Goal: Task Accomplishment & Management: Use online tool/utility

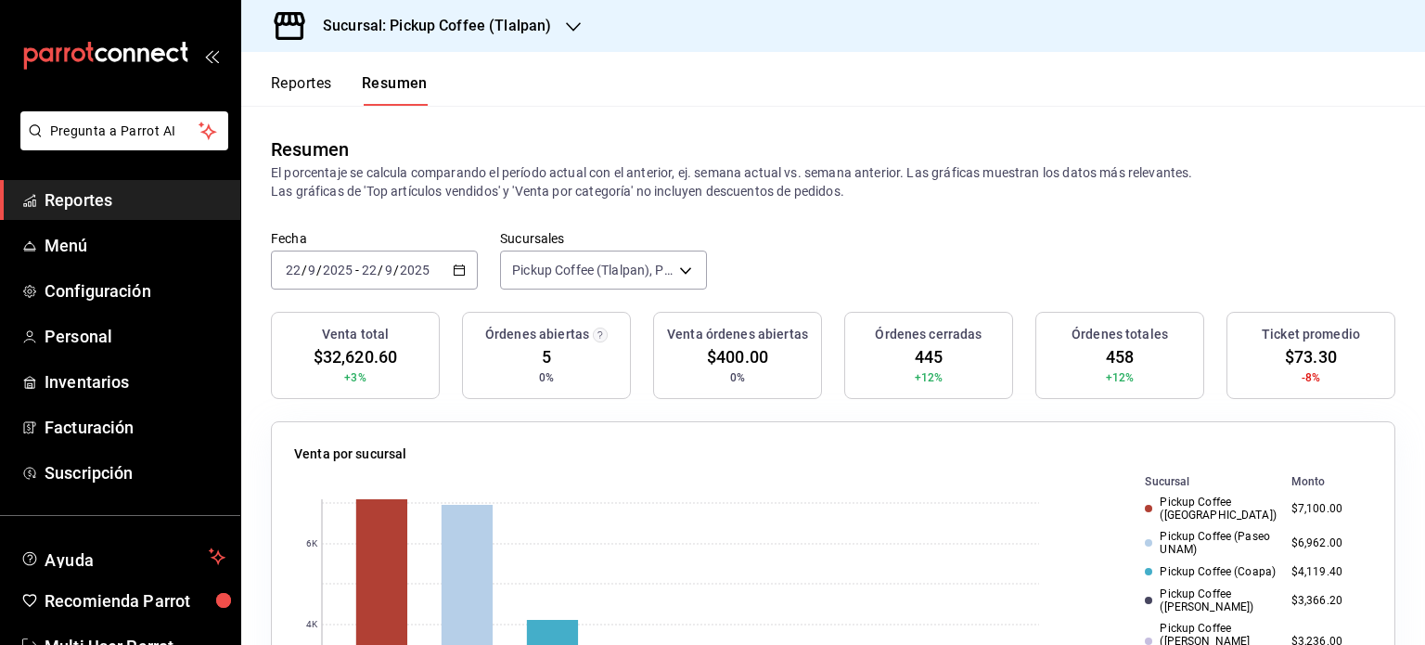
scroll to position [202, 0]
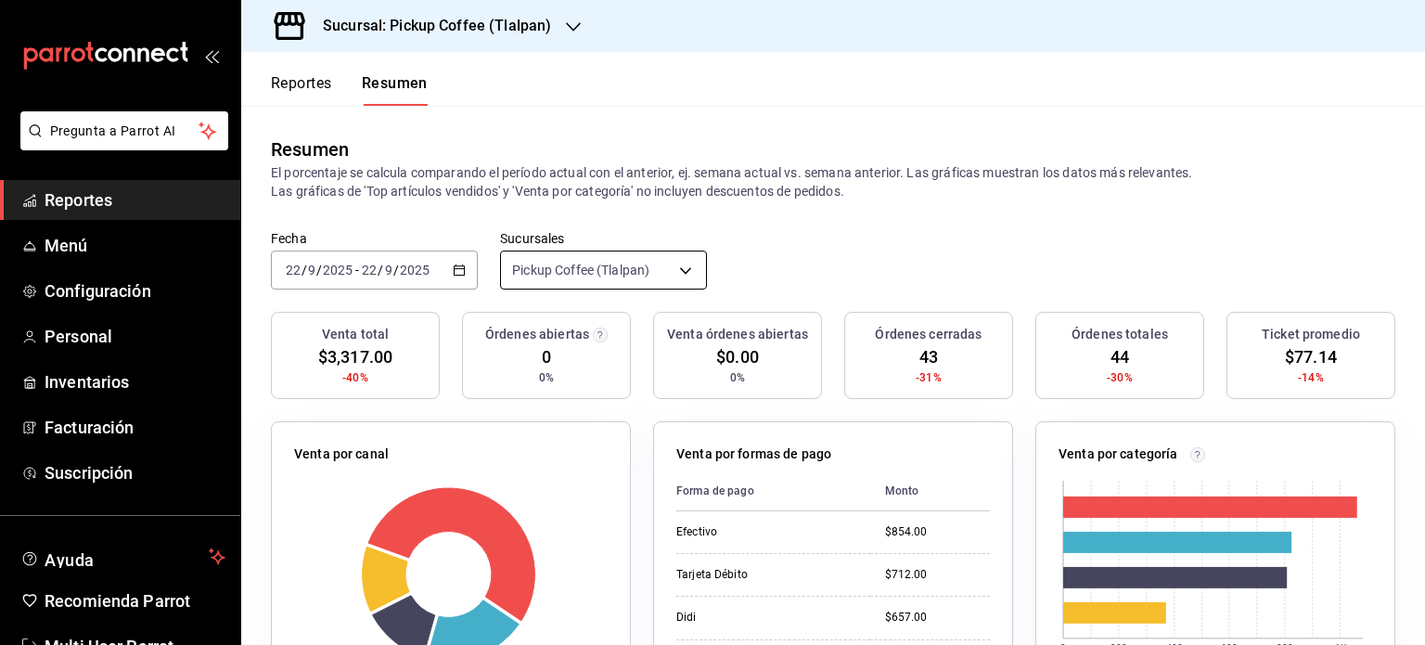
click at [678, 263] on body "Pregunta a Parrot AI Reportes Menú Configuración Personal Inventarios Facturaci…" at bounding box center [712, 322] width 1425 height 645
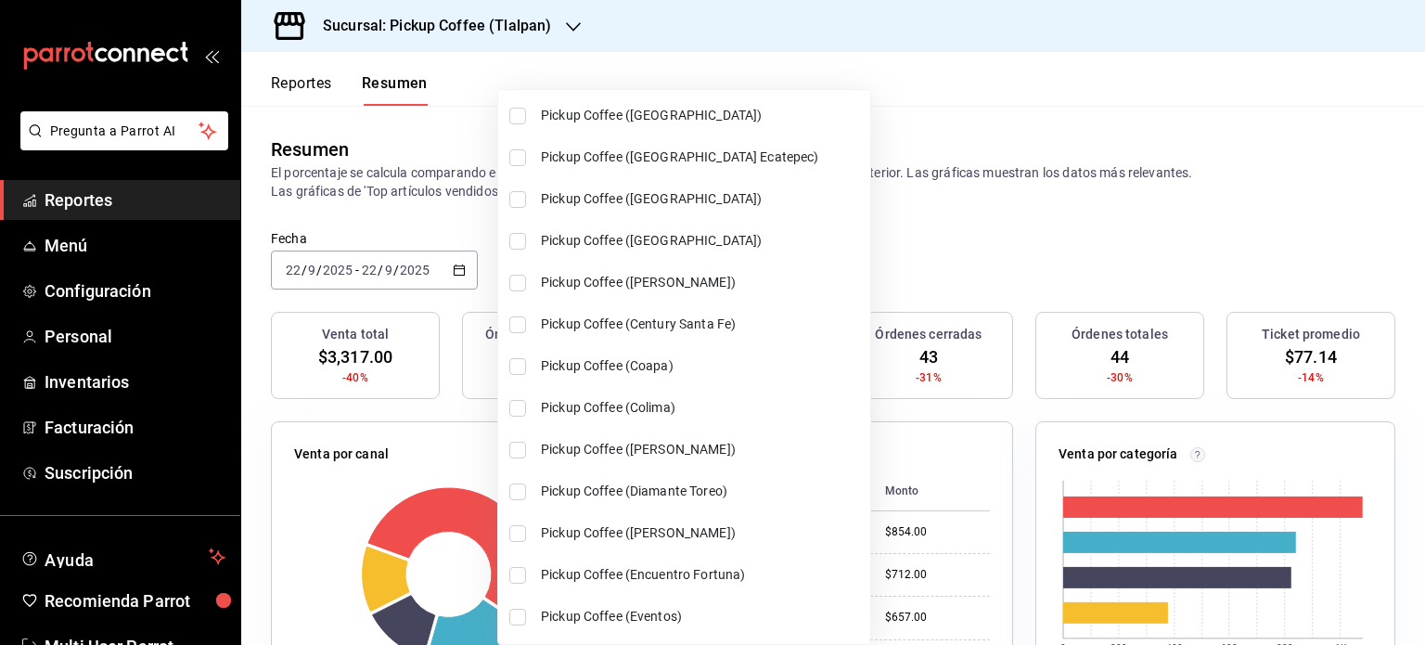
scroll to position [69, 0]
click at [501, 359] on li "Pickup Coffee (Coapa)" at bounding box center [684, 365] width 372 height 42
type input "[object Object],[object Object]"
checkbox input "true"
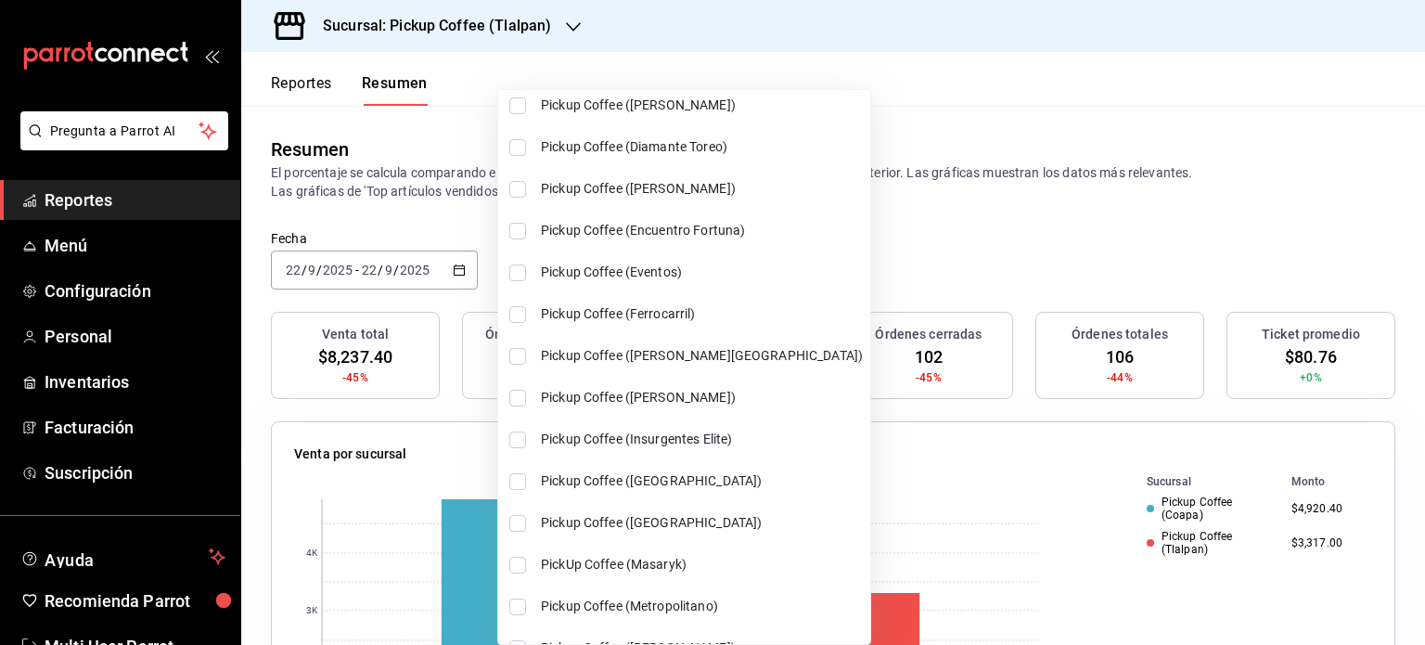
click at [516, 363] on li "Pickup Coffee ([PERSON_NAME][GEOGRAPHIC_DATA])" at bounding box center [684, 356] width 372 height 42
type input "[object Object],[object Object],[object Object]"
checkbox input "true"
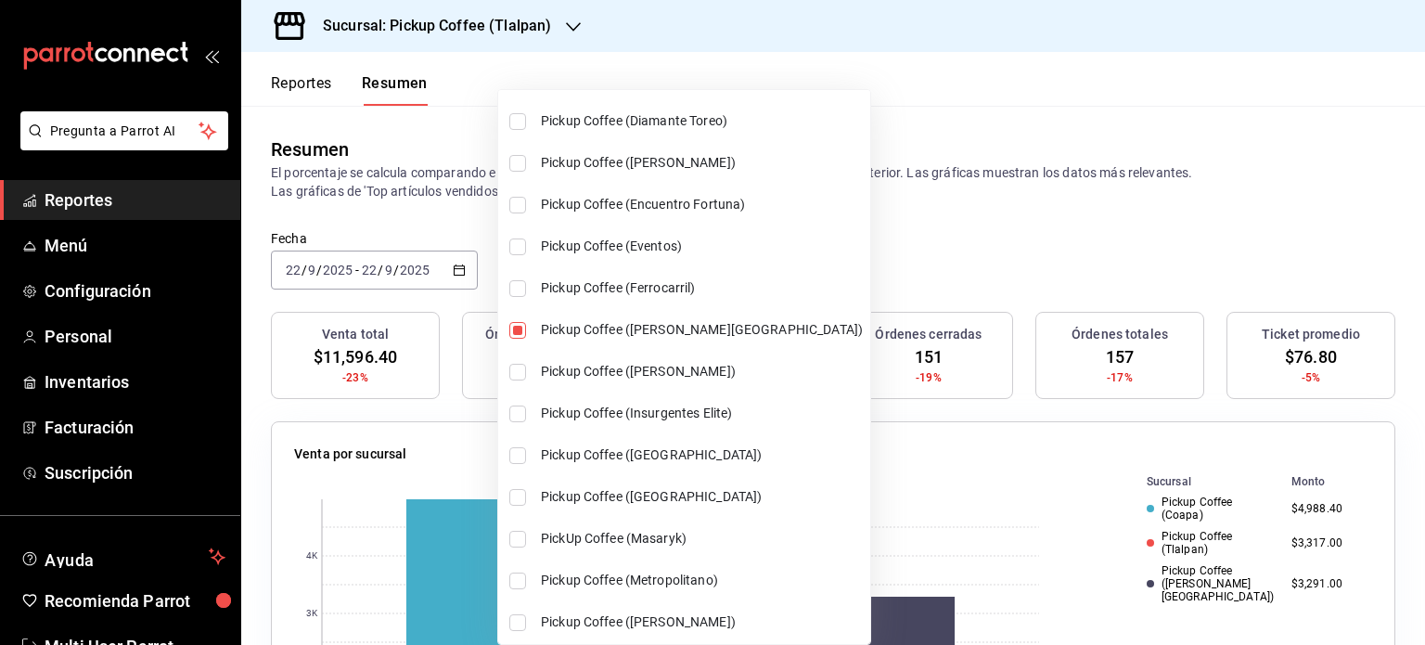
scroll to position [438, 0]
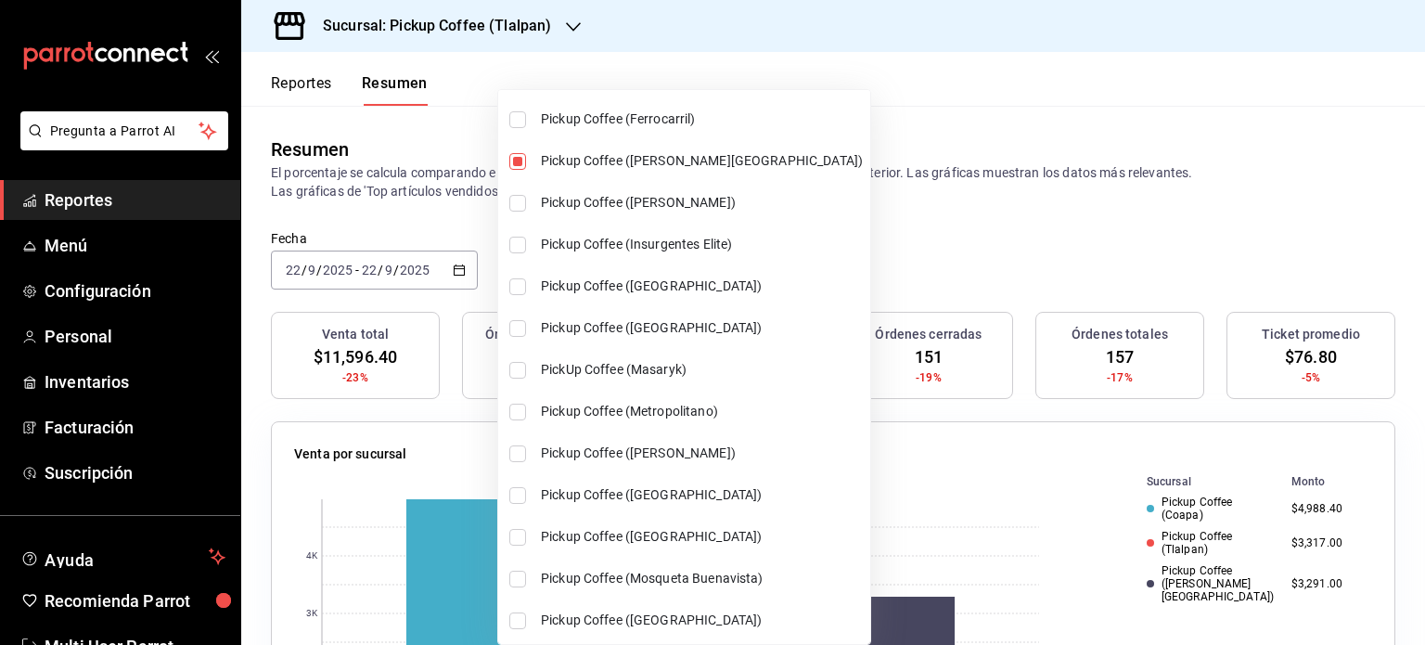
click at [520, 248] on input "checkbox" at bounding box center [517, 245] width 17 height 17
checkbox input "true"
type input "[object Object],[object Object],[object Object],[object Object]"
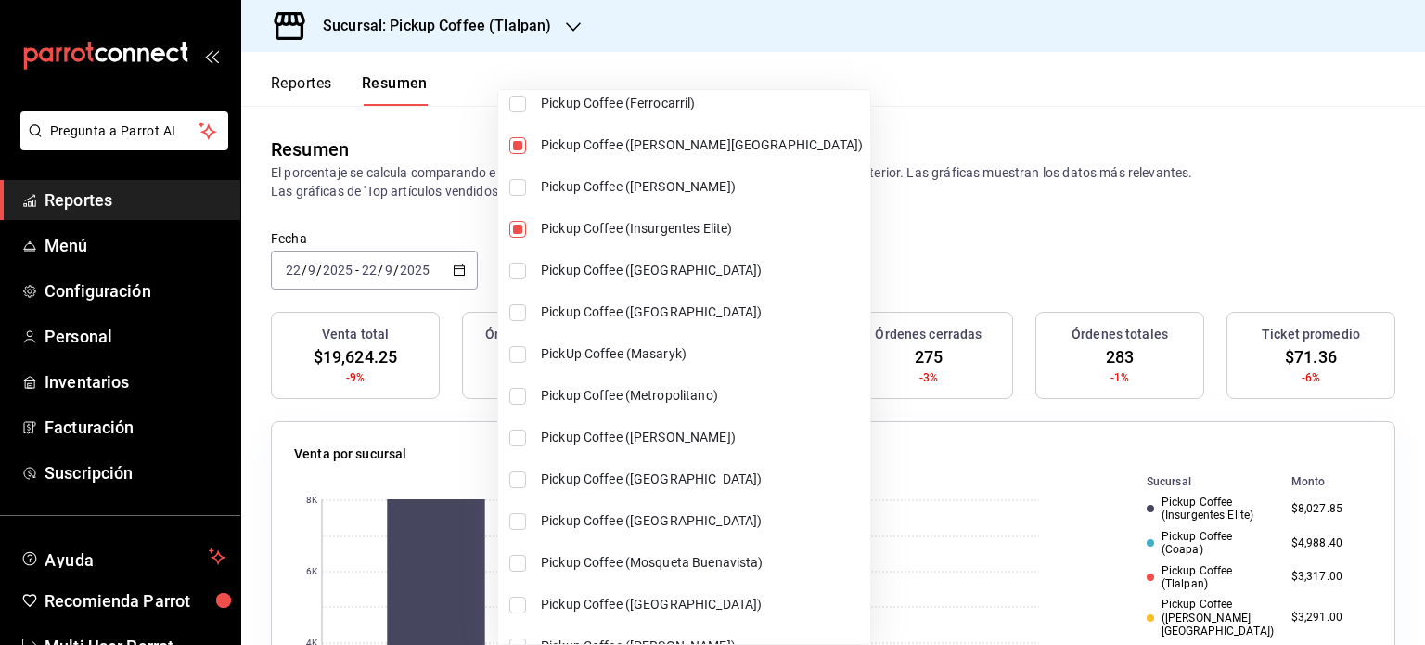
click at [513, 442] on input "checkbox" at bounding box center [517, 438] width 17 height 17
checkbox input "true"
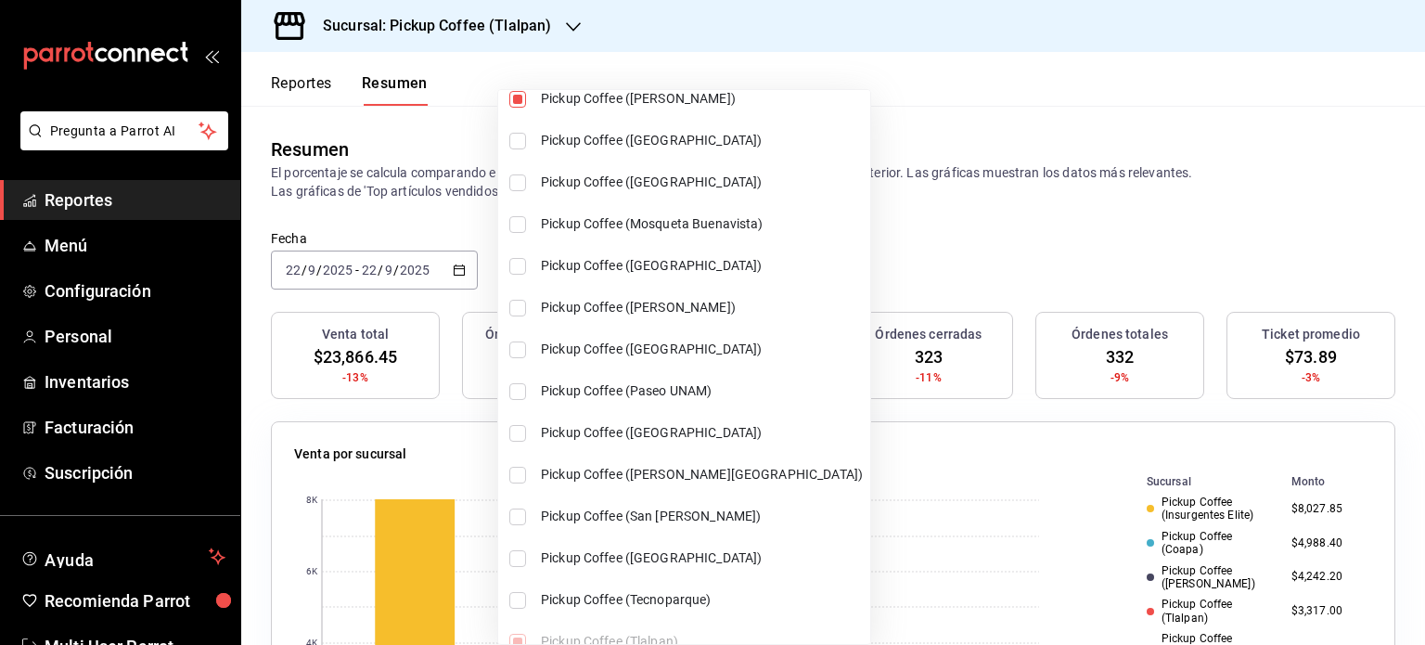
click at [523, 405] on li "Pickup Coffee (Paseo UNAM)" at bounding box center [684, 391] width 372 height 42
type input "[object Object],[object Object],[object Object],[object Object],[object Object]…"
checkbox input "true"
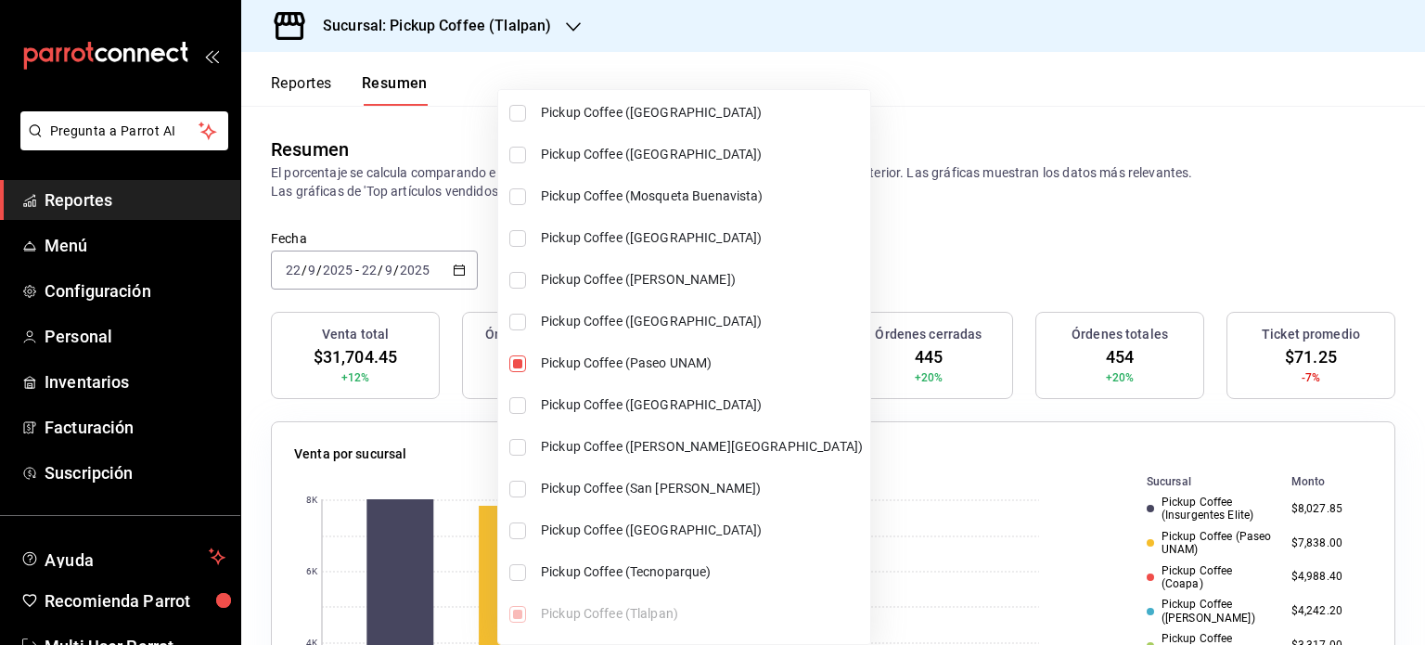
click at [516, 394] on li "Pickup Coffee ([GEOGRAPHIC_DATA])" at bounding box center [684, 405] width 372 height 42
type input "[object Object],[object Object],[object Object],[object Object],[object Object]…"
checkbox input "true"
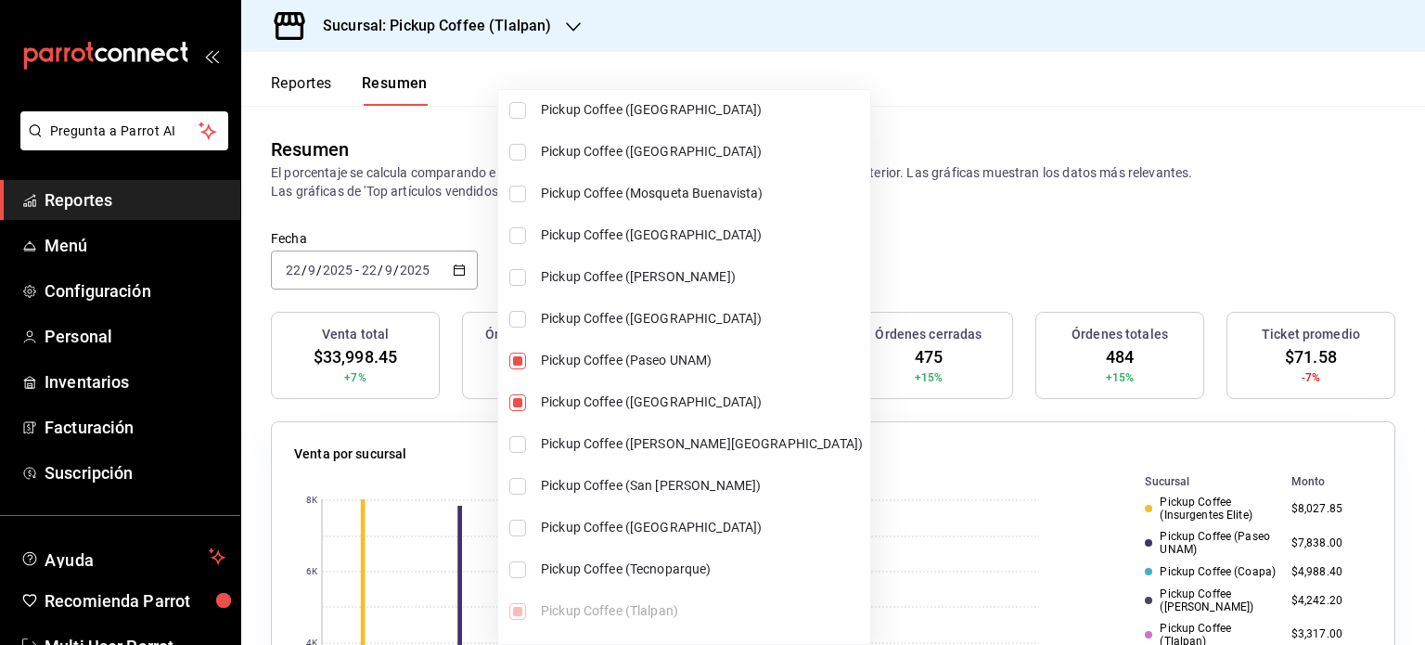
scroll to position [994, 0]
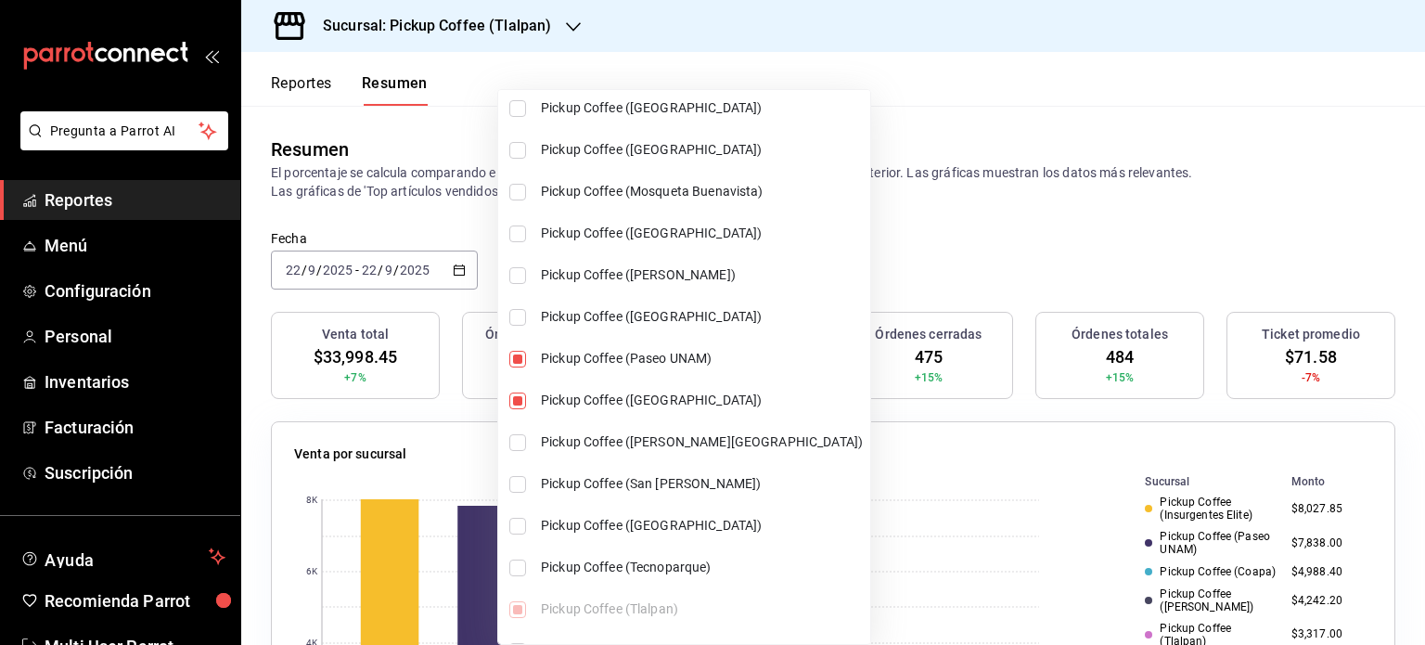
click at [513, 479] on input "checkbox" at bounding box center [517, 484] width 17 height 17
checkbox input "true"
type input "[object Object],[object Object],[object Object],[object Object],[object Object]…"
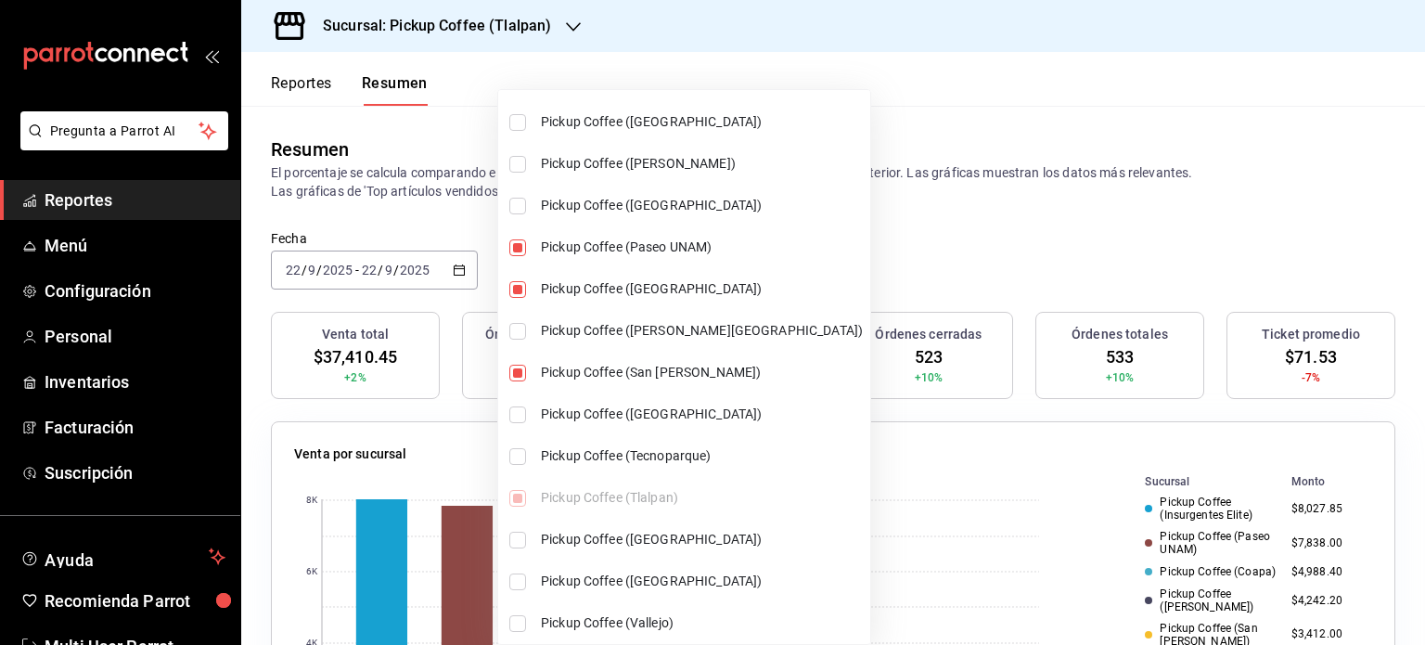
scroll to position [1112, 0]
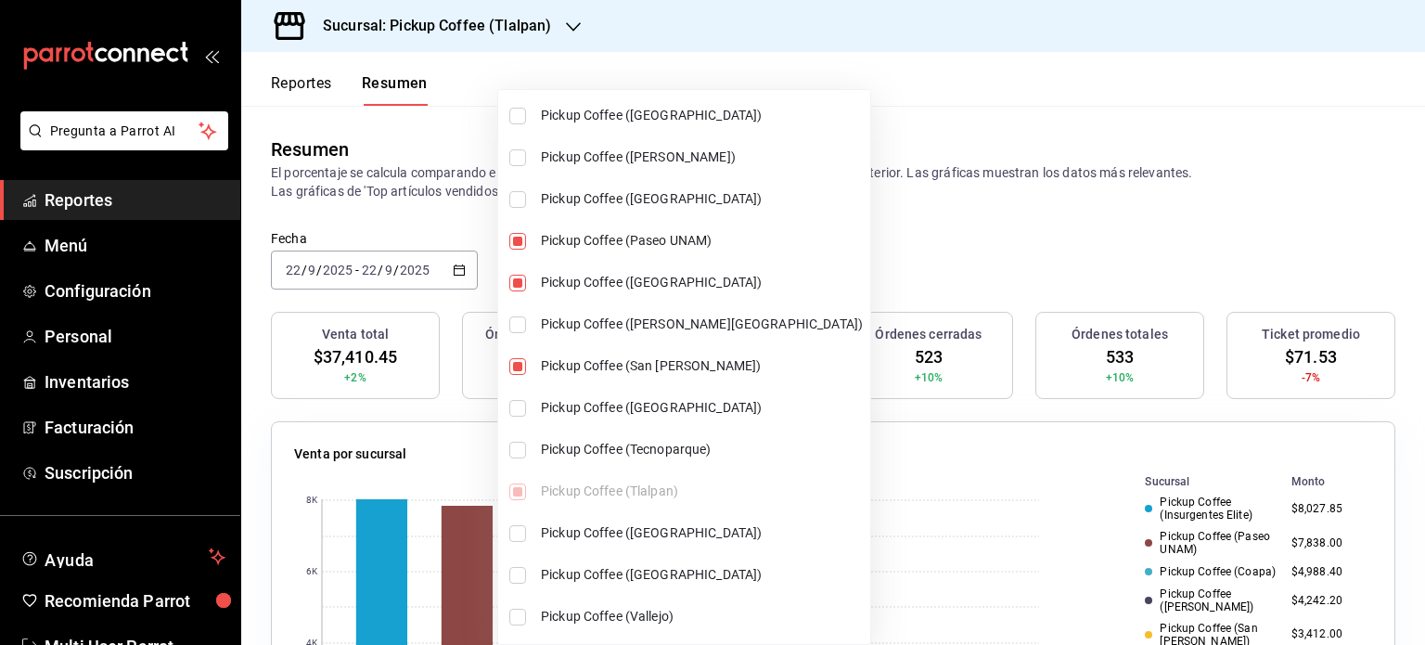
click at [513, 530] on input "checkbox" at bounding box center [517, 533] width 17 height 17
checkbox input "true"
type input "[object Object],[object Object],[object Object],[object Object],[object Object]…"
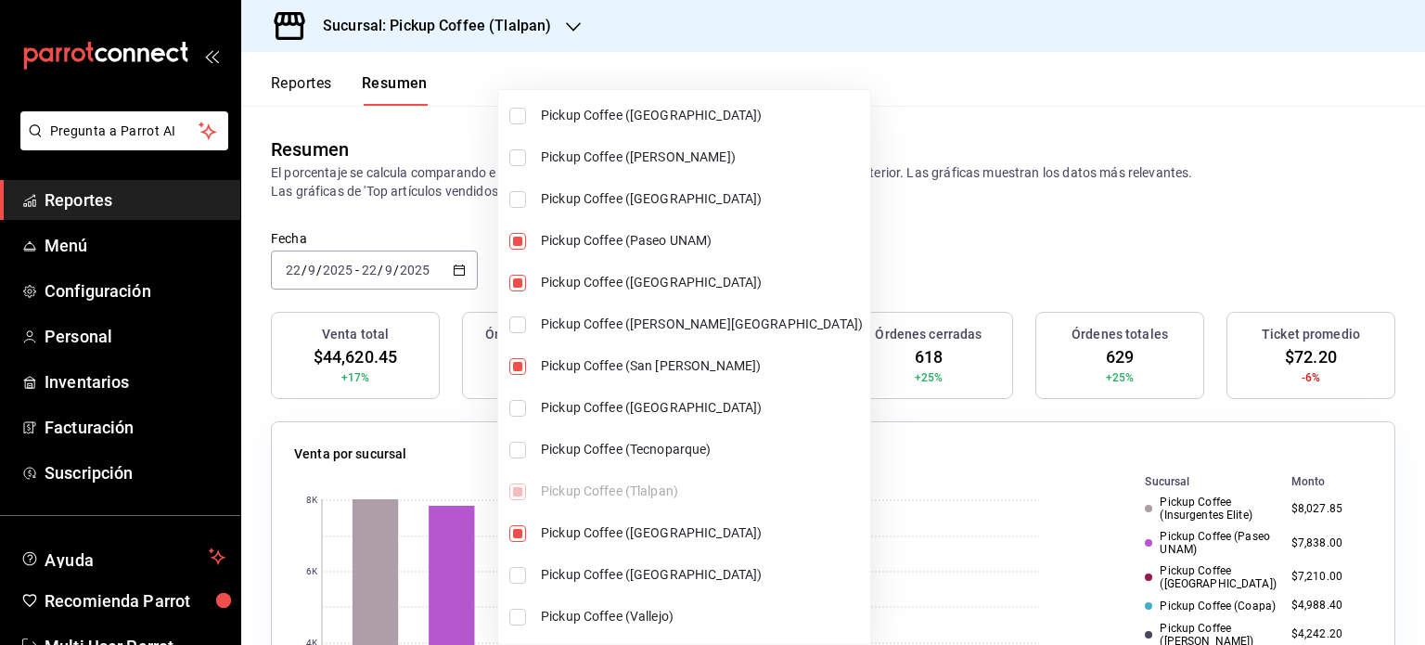
click at [970, 255] on div at bounding box center [712, 322] width 1425 height 645
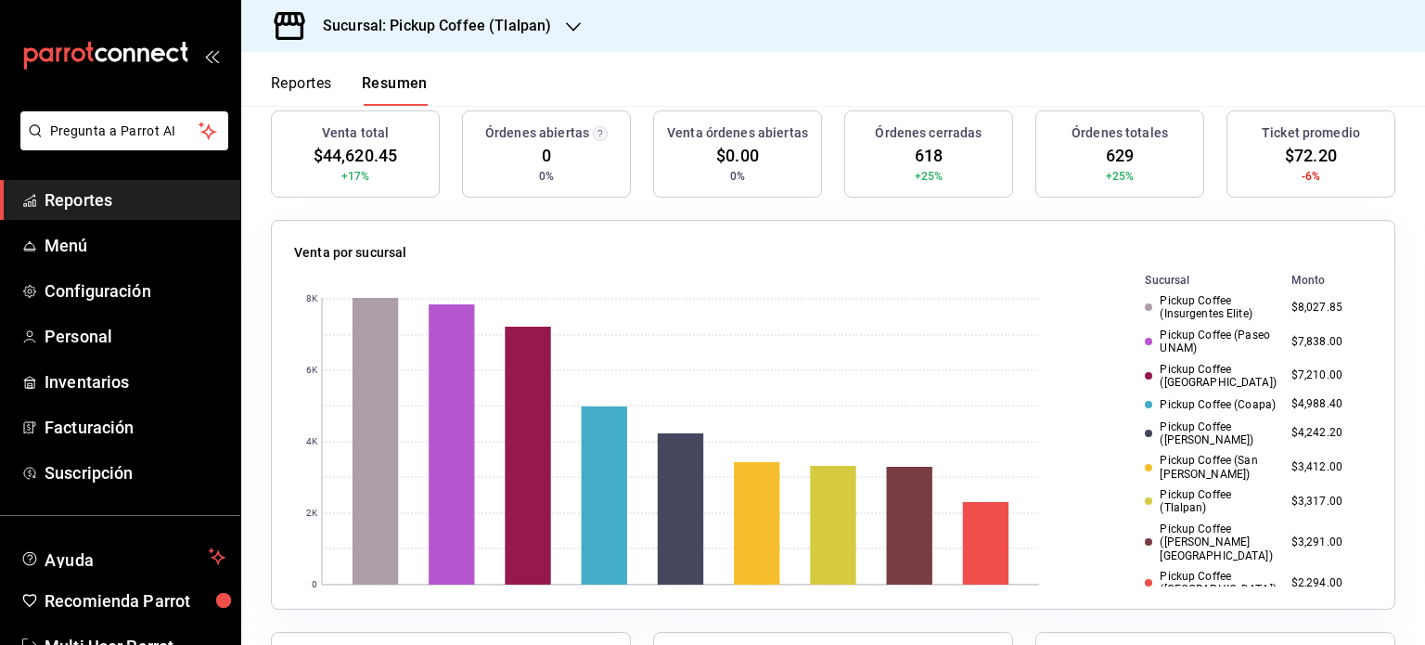
scroll to position [203, 0]
